Goal: Task Accomplishment & Management: Use online tool/utility

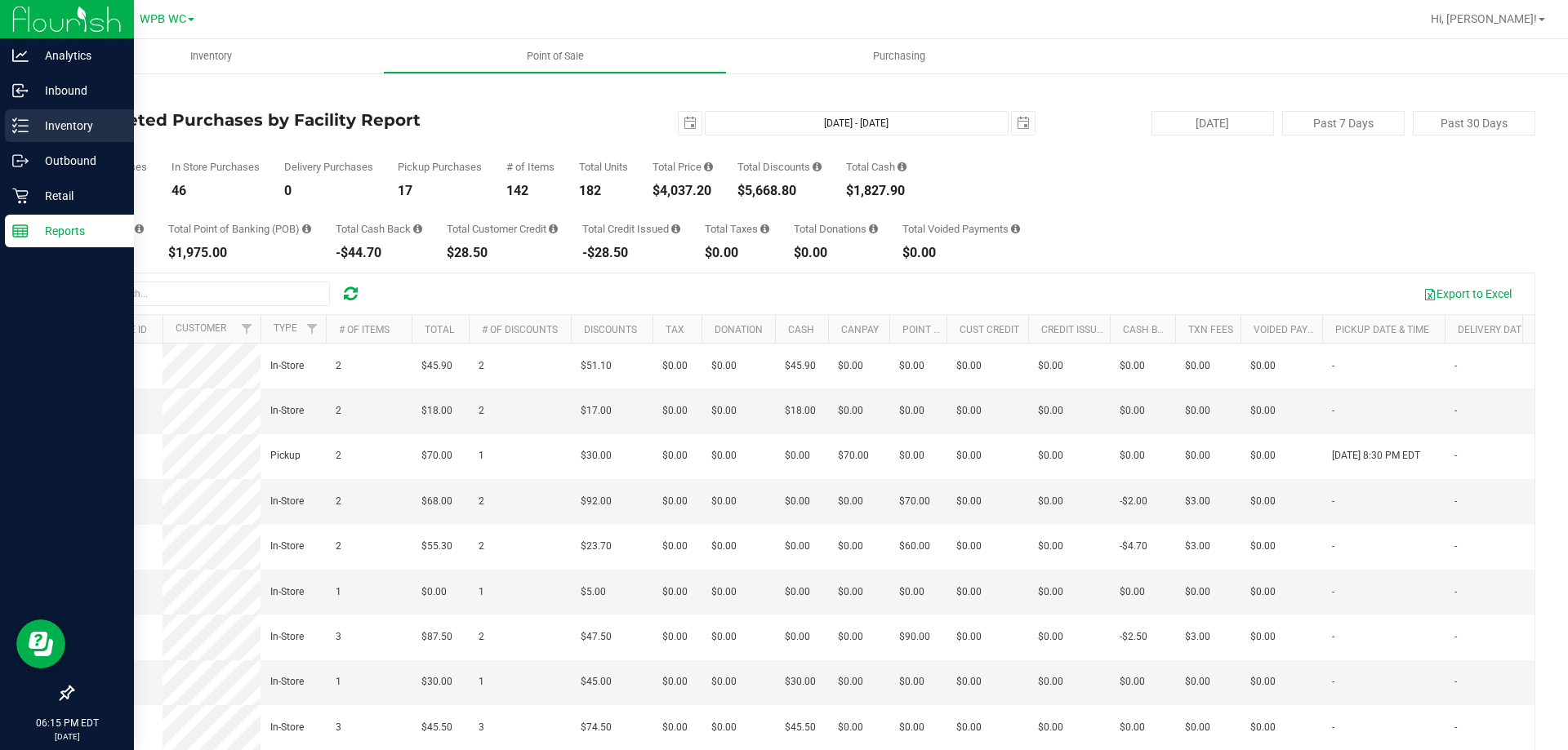
click at [78, 118] on p "Inventory" at bounding box center [78, 126] width 98 height 19
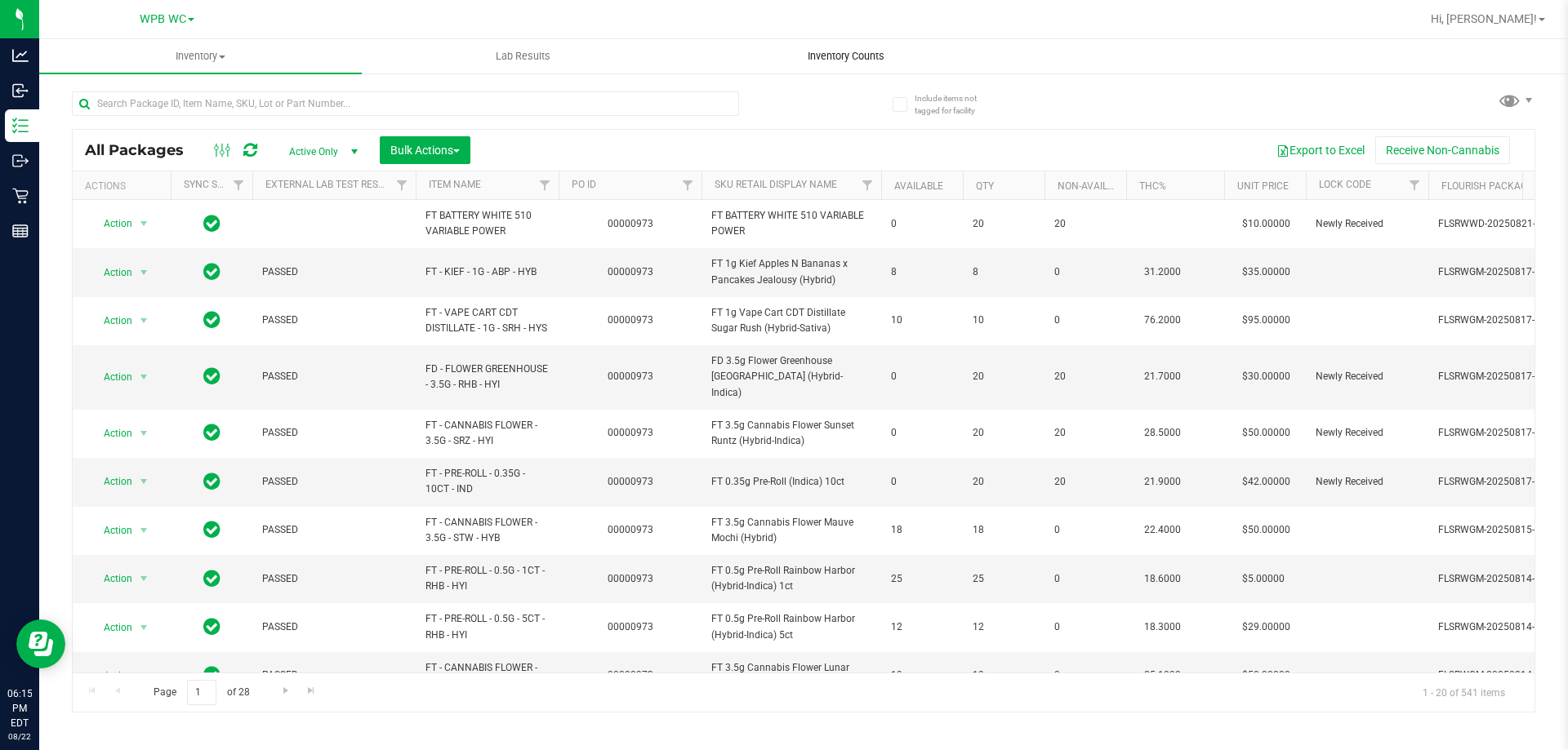
click at [851, 57] on span "Inventory Counts" at bounding box center [846, 56] width 121 height 14
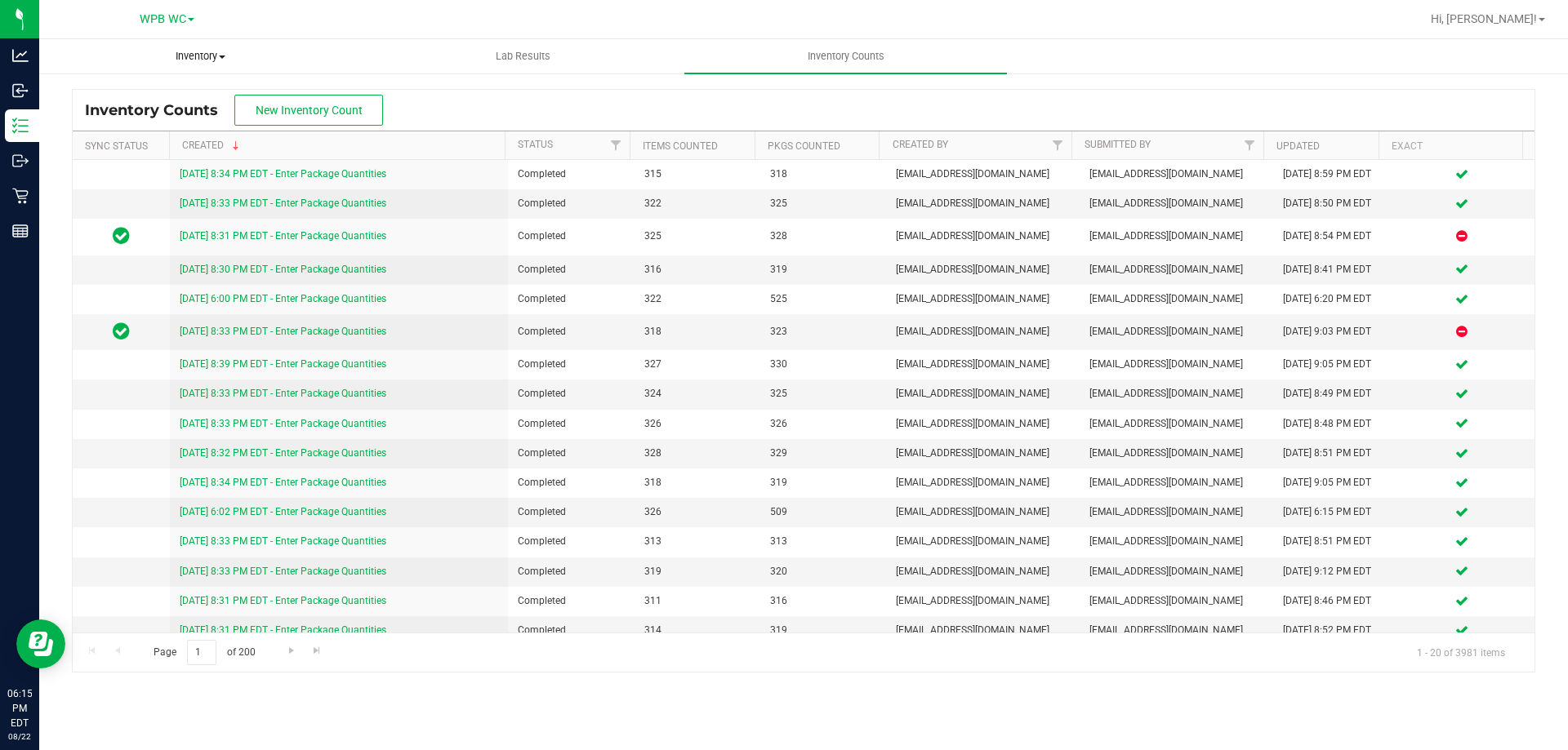
click at [184, 58] on span "Inventory" at bounding box center [201, 56] width 321 height 14
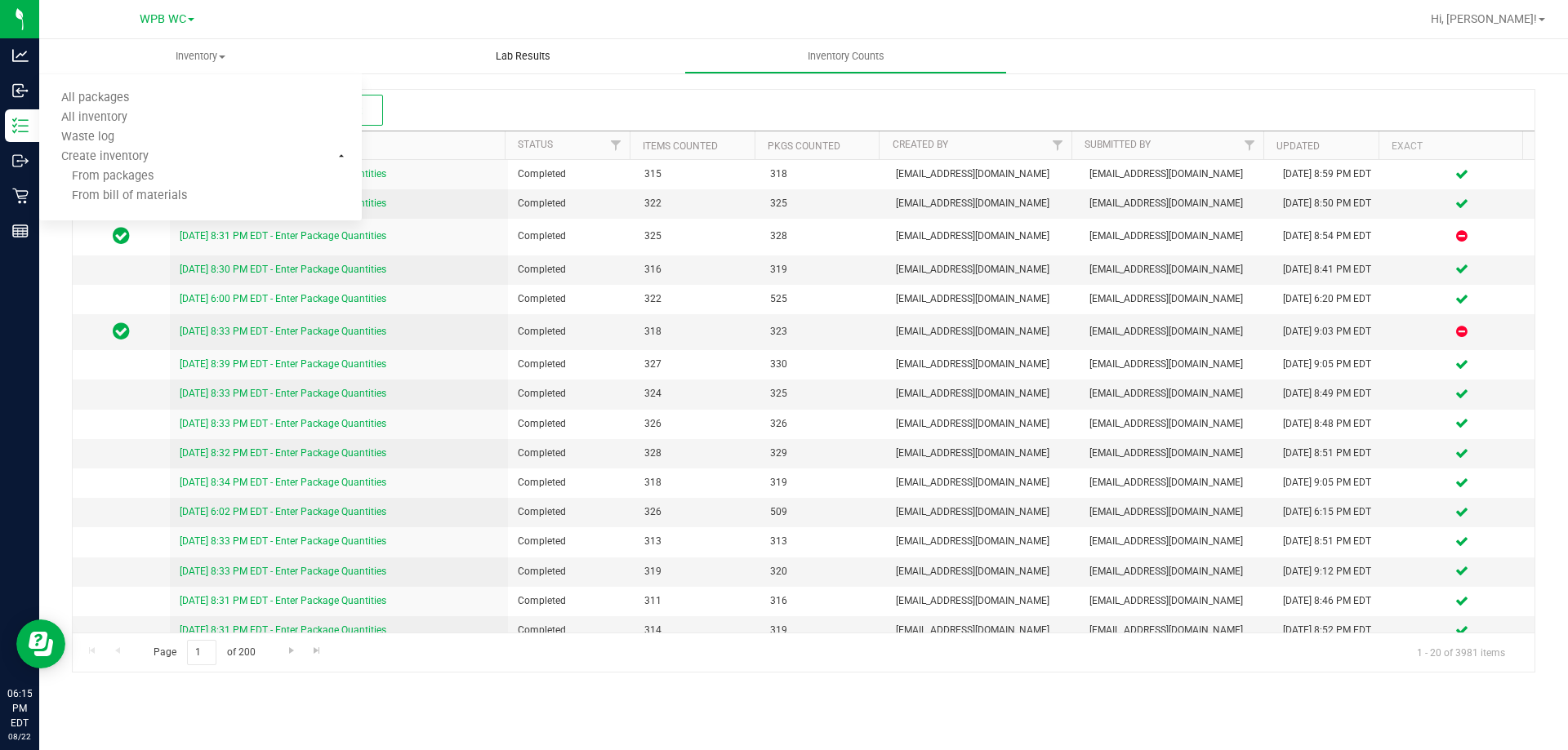
click at [665, 62] on uib-tab-heading "Lab Results" at bounding box center [523, 57] width 321 height 33
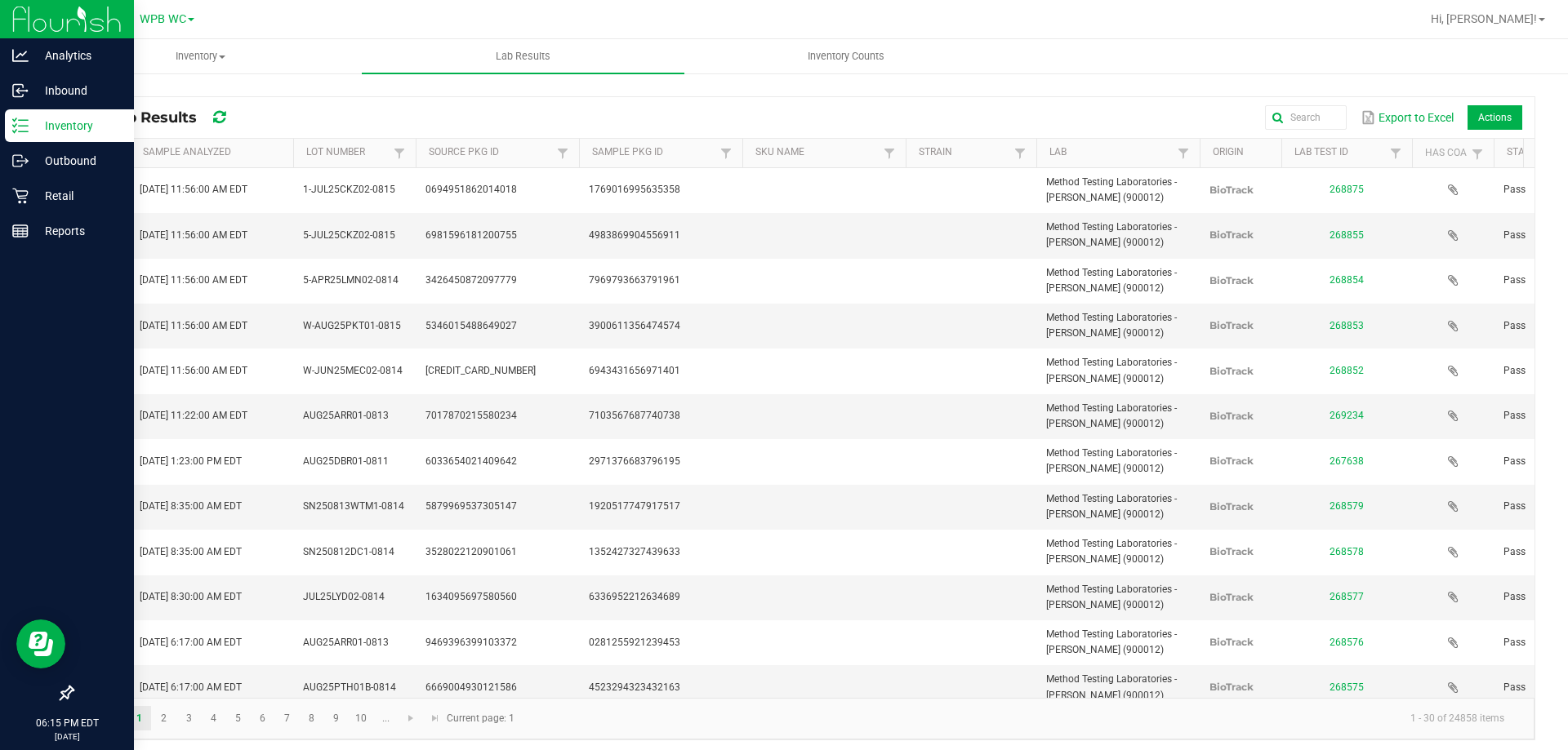
click at [87, 130] on p "Inventory" at bounding box center [78, 126] width 98 height 19
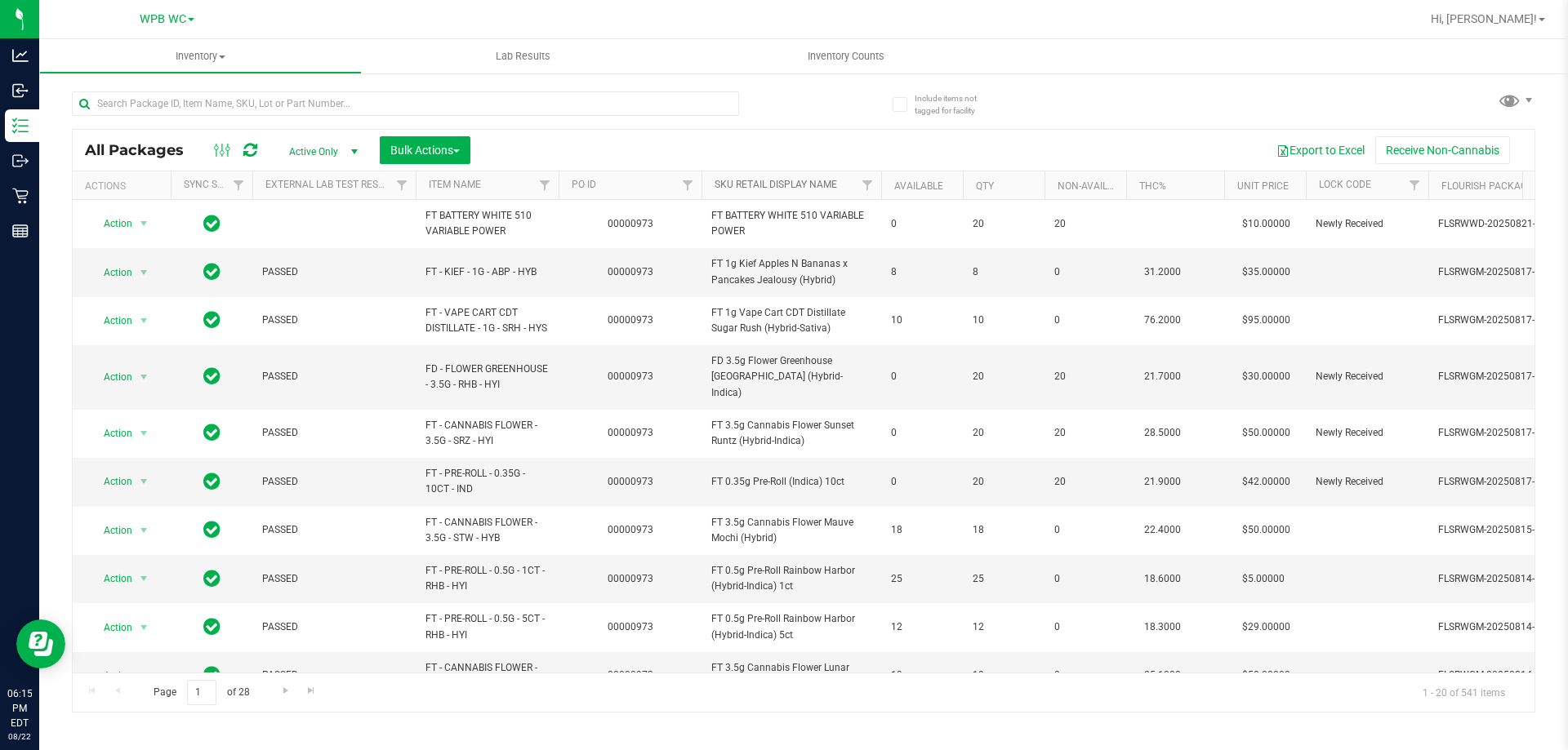
click at [771, 184] on link "Sku Retail Display Name" at bounding box center [776, 184] width 123 height 12
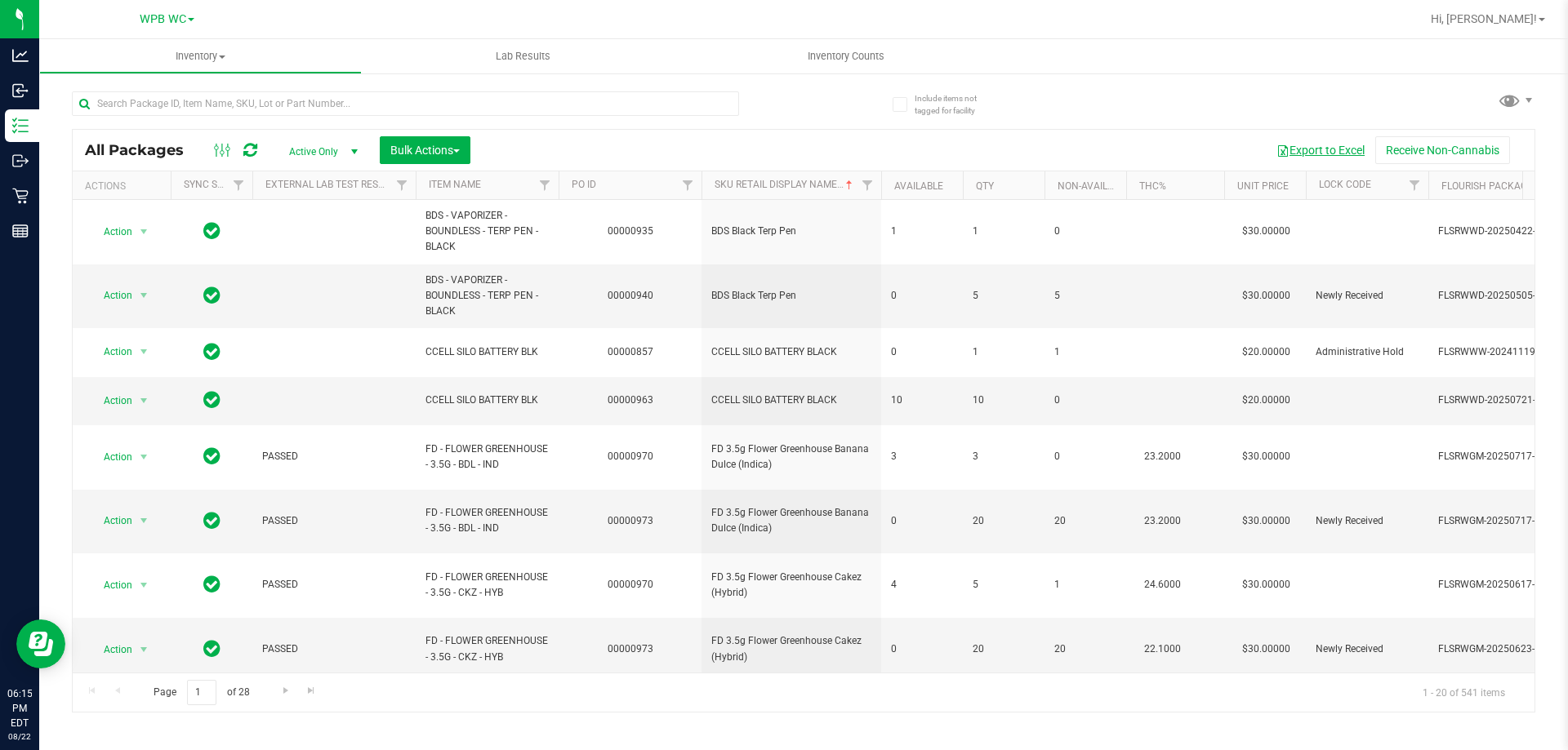
click at [1333, 150] on button "Export to Excel" at bounding box center [1321, 150] width 110 height 28
